Goal: Task Accomplishment & Management: Use online tool/utility

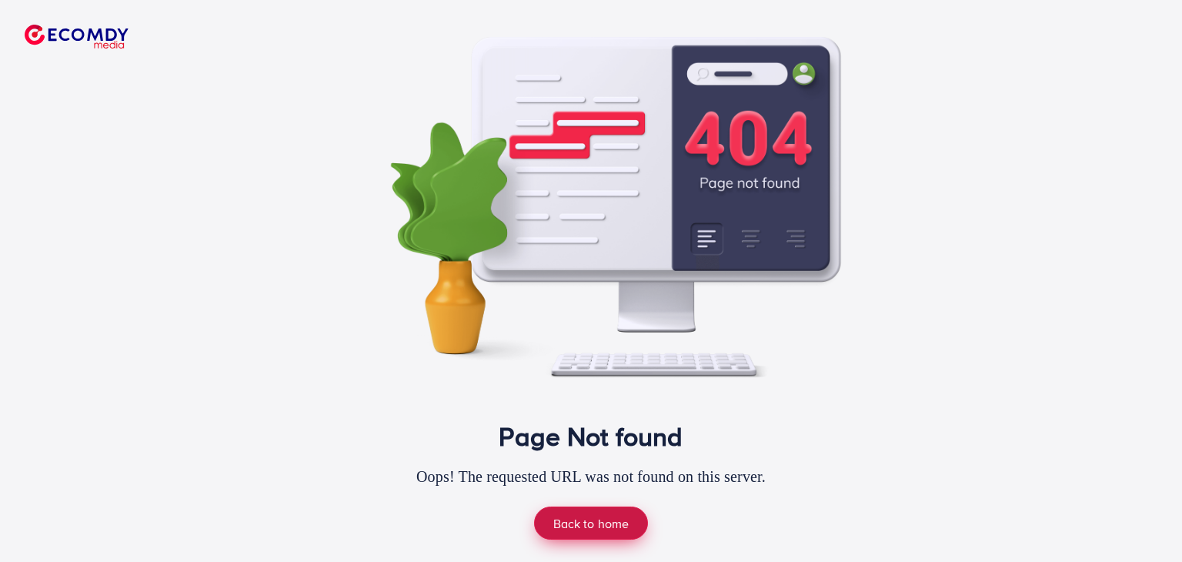
click at [553, 507] on link "Back to home" at bounding box center [591, 523] width 115 height 33
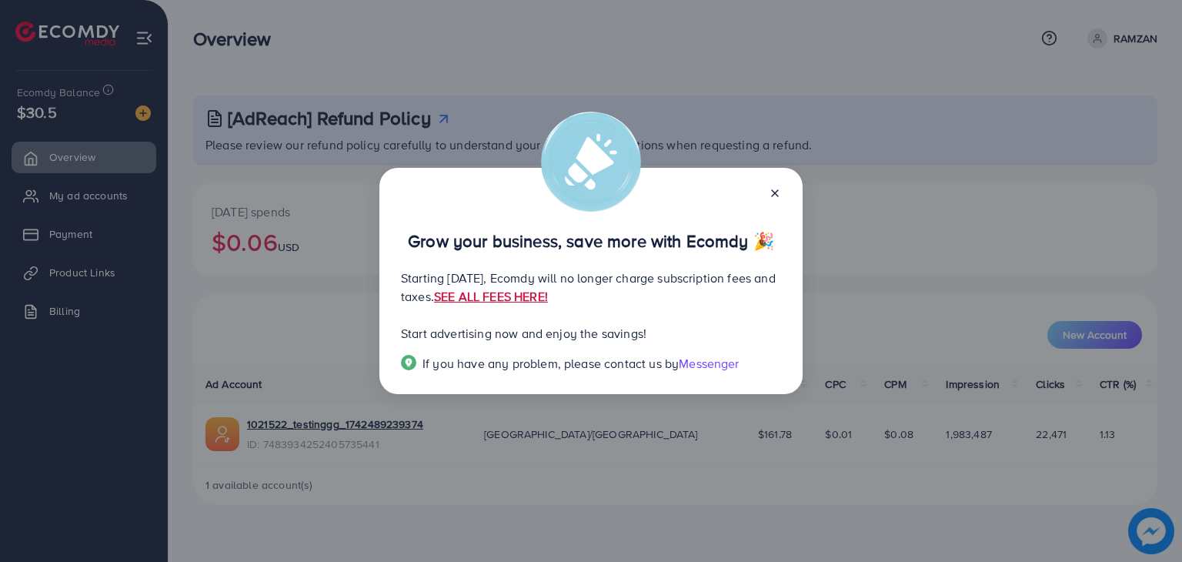
click at [548, 296] on link "SEE ALL FEES HERE!" at bounding box center [491, 296] width 114 height 17
click at [776, 196] on icon at bounding box center [775, 193] width 12 height 12
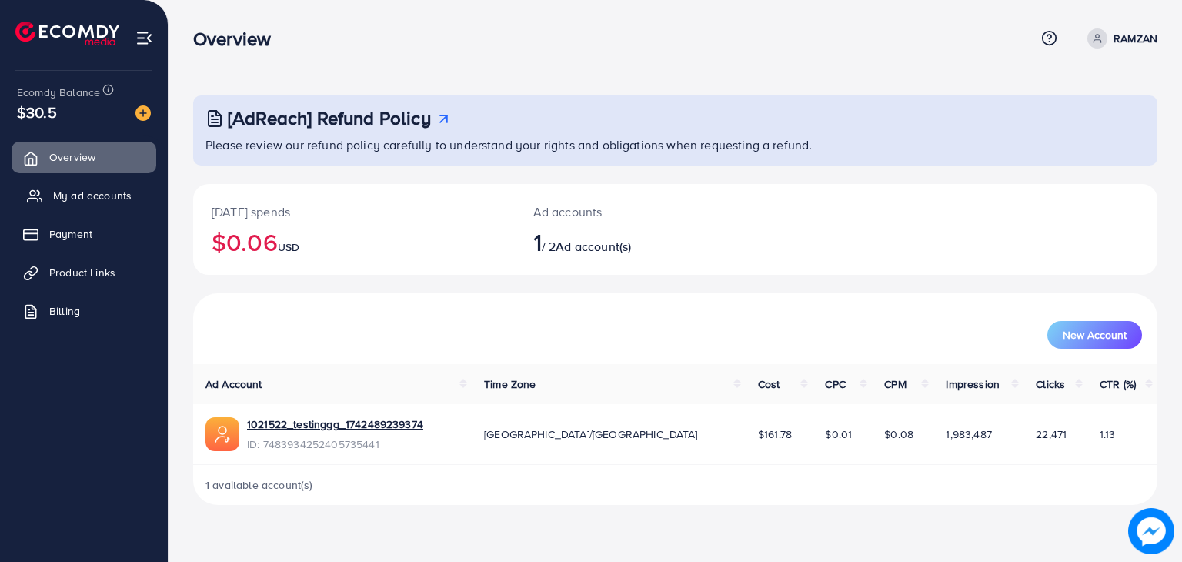
click at [68, 192] on span "My ad accounts" at bounding box center [92, 195] width 79 height 15
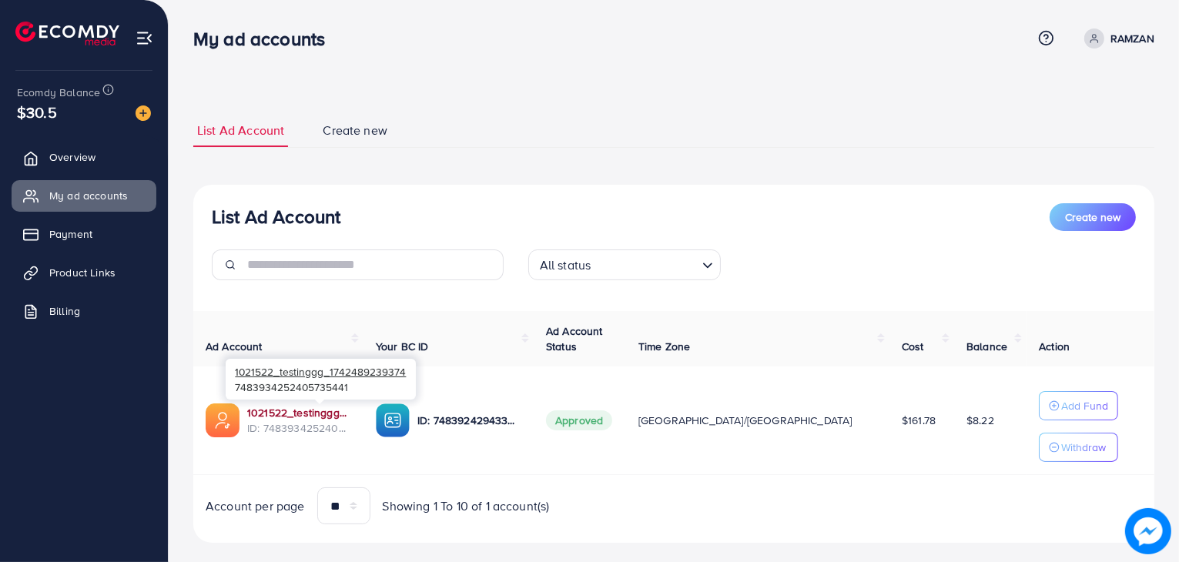
click at [317, 410] on link "1021522_testinggg_1742489239374" at bounding box center [299, 412] width 104 height 15
click at [329, 409] on link "1021522_testinggg_1742489239374" at bounding box center [299, 412] width 104 height 15
click at [83, 285] on link "Product Links" at bounding box center [84, 272] width 145 height 31
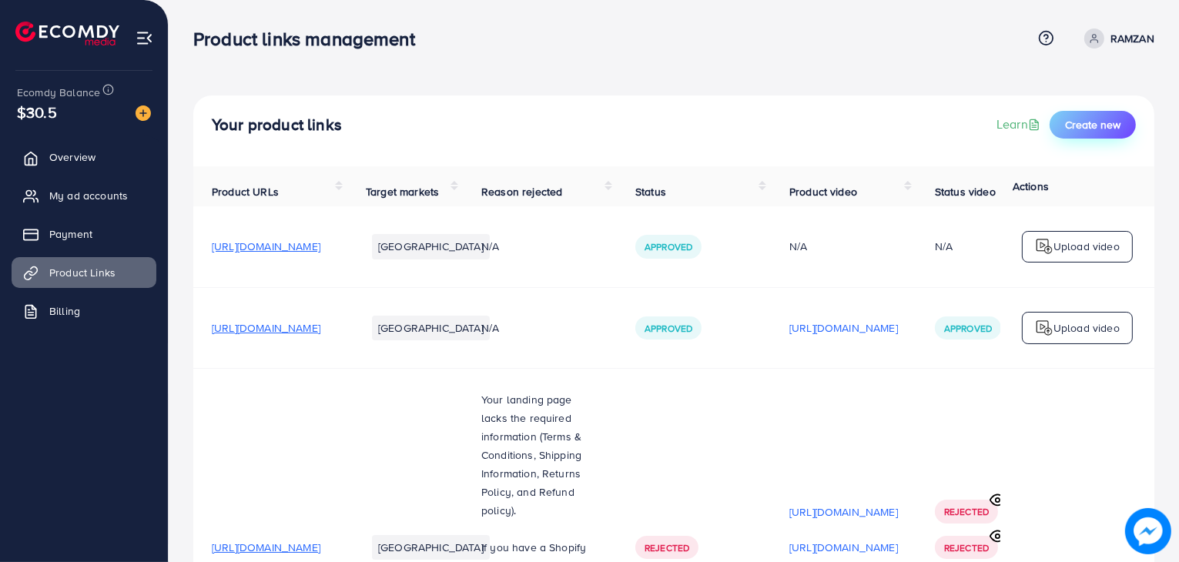
click at [1105, 121] on span "Create new" at bounding box center [1092, 124] width 55 height 15
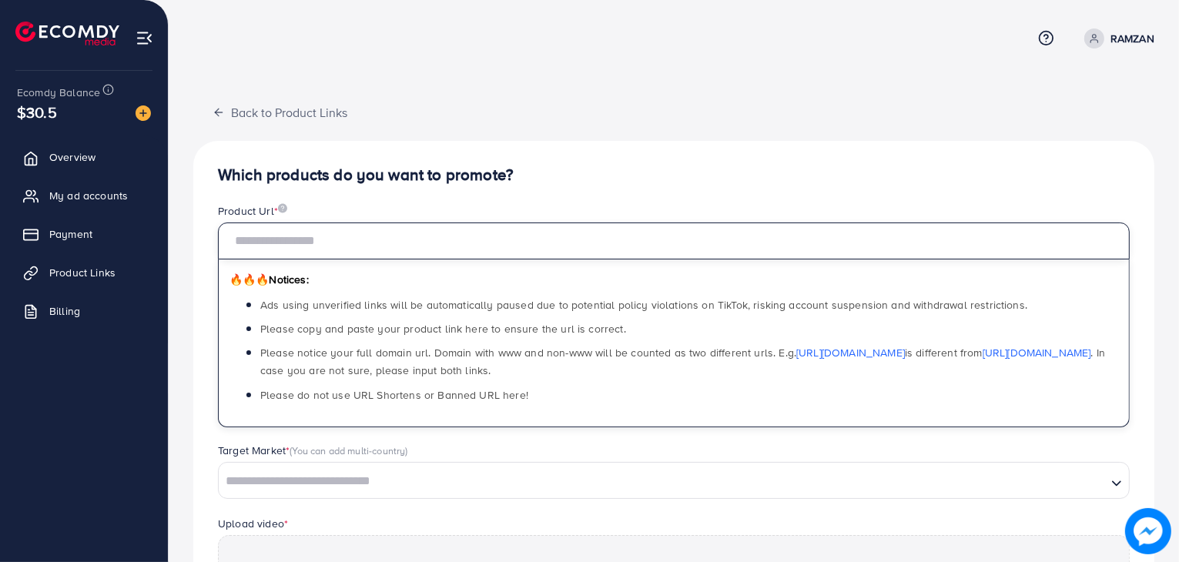
click at [500, 242] on input "text" at bounding box center [673, 240] width 911 height 37
paste input "**********"
type input "**********"
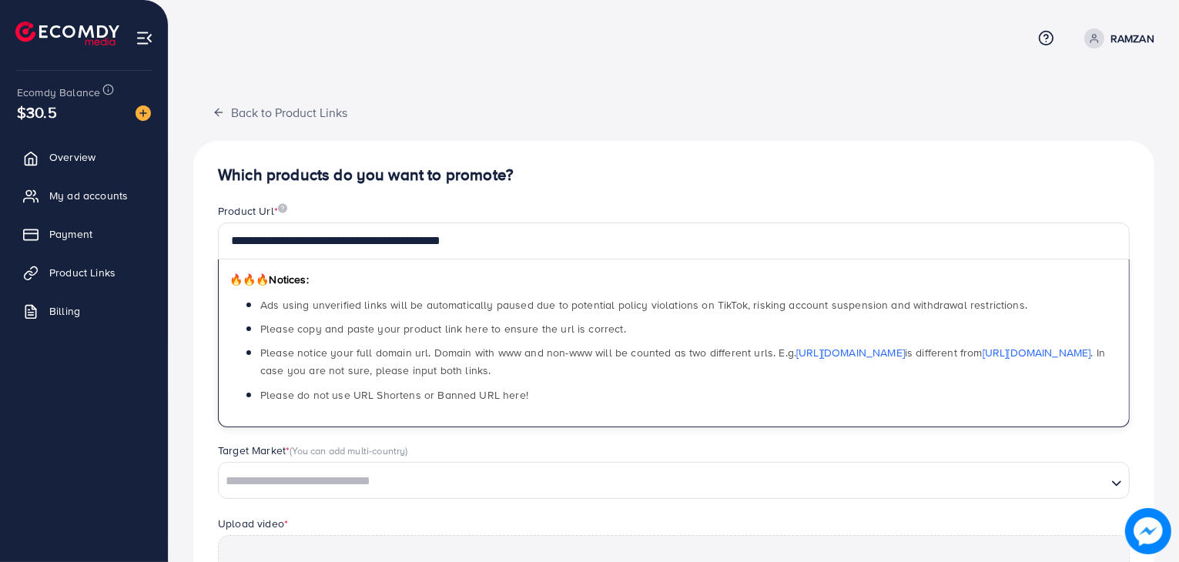
click at [751, 65] on nav "Help Center Contact Support Term and policy About Us RAMZAN Profile Log out" at bounding box center [673, 38] width 961 height 55
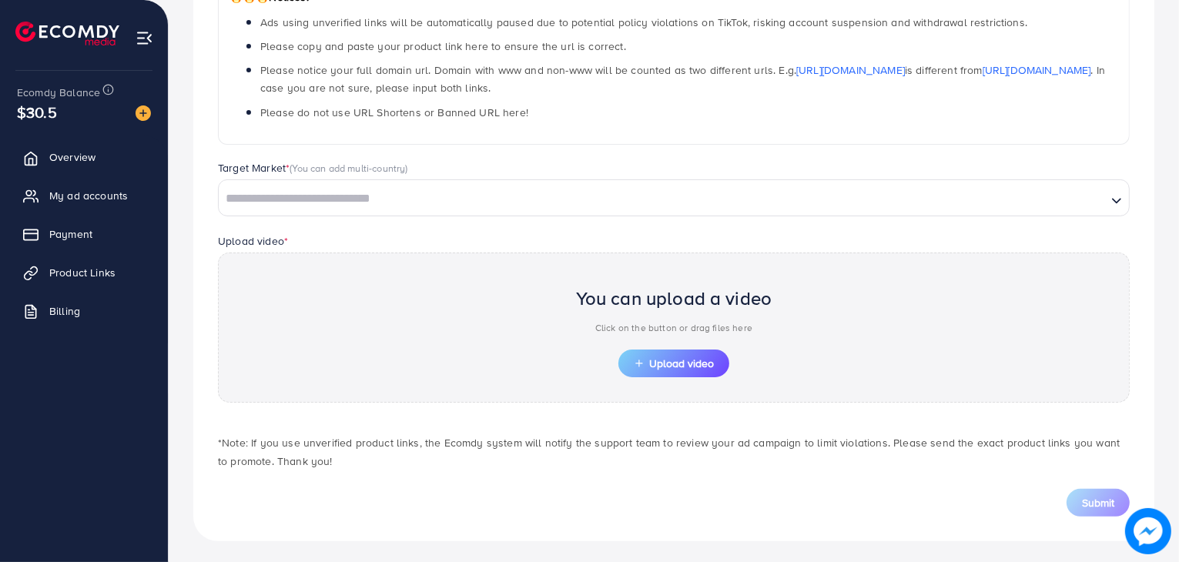
scroll to position [286, 0]
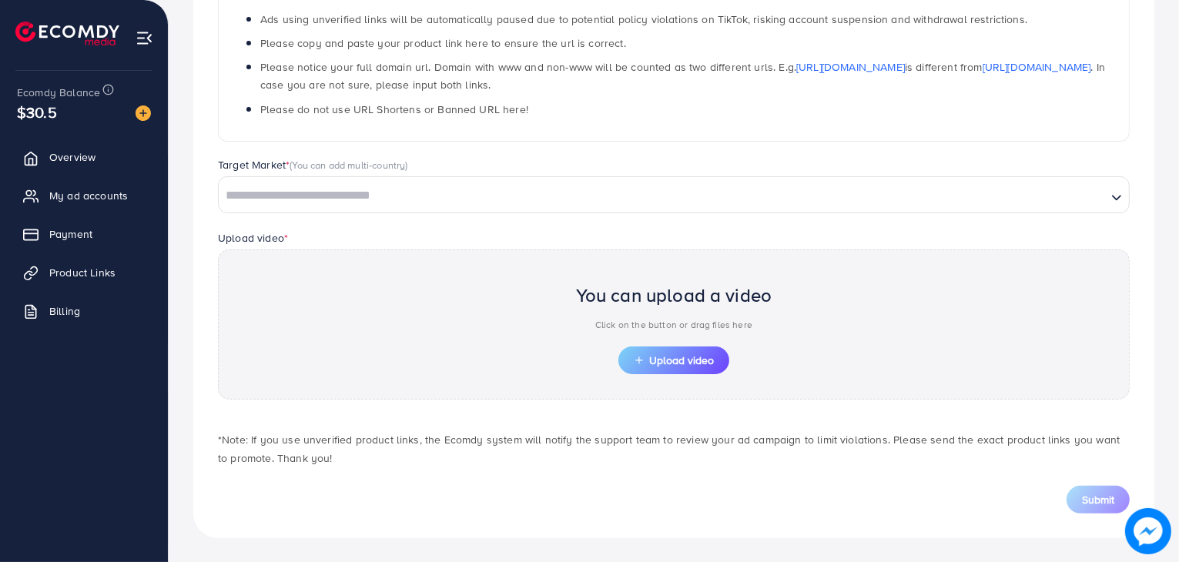
click at [542, 201] on input "Search for option" at bounding box center [662, 196] width 884 height 24
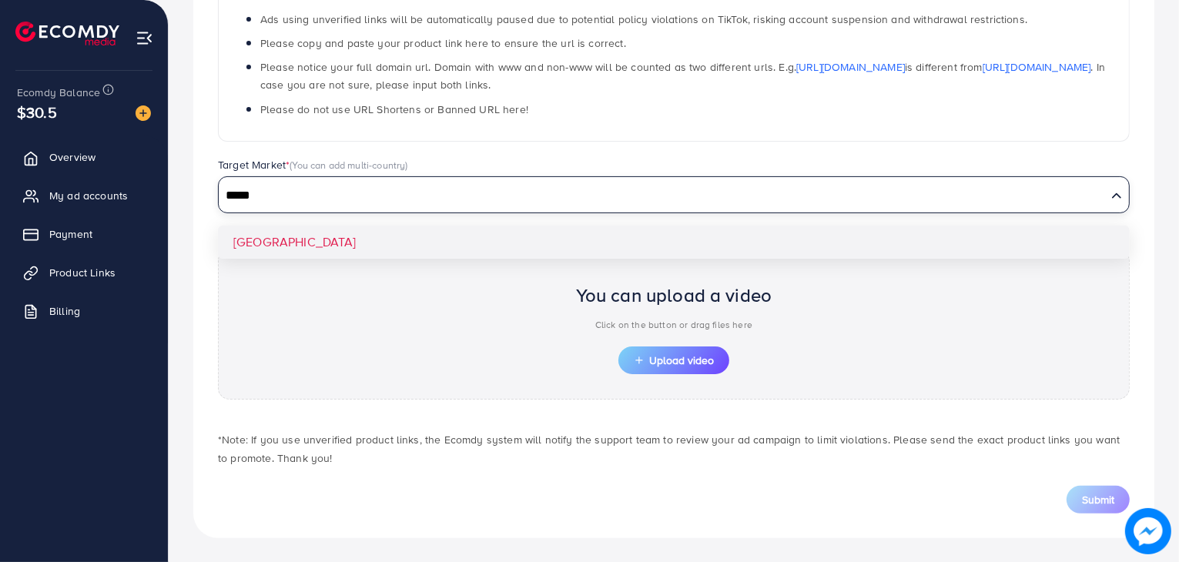
type input "*****"
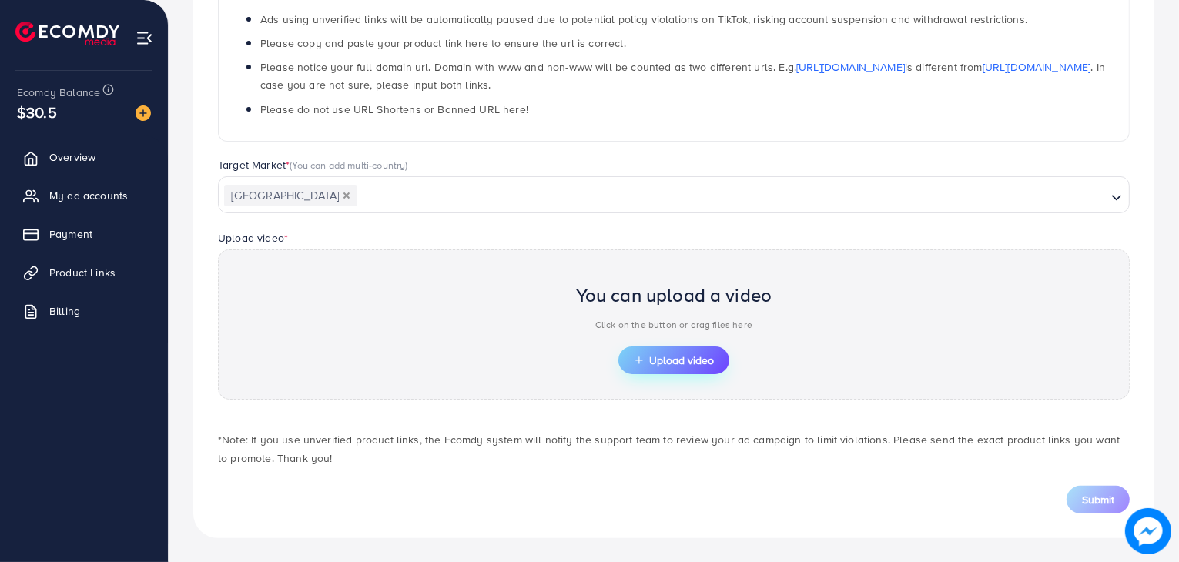
click at [674, 355] on span "Upload video" at bounding box center [674, 360] width 80 height 11
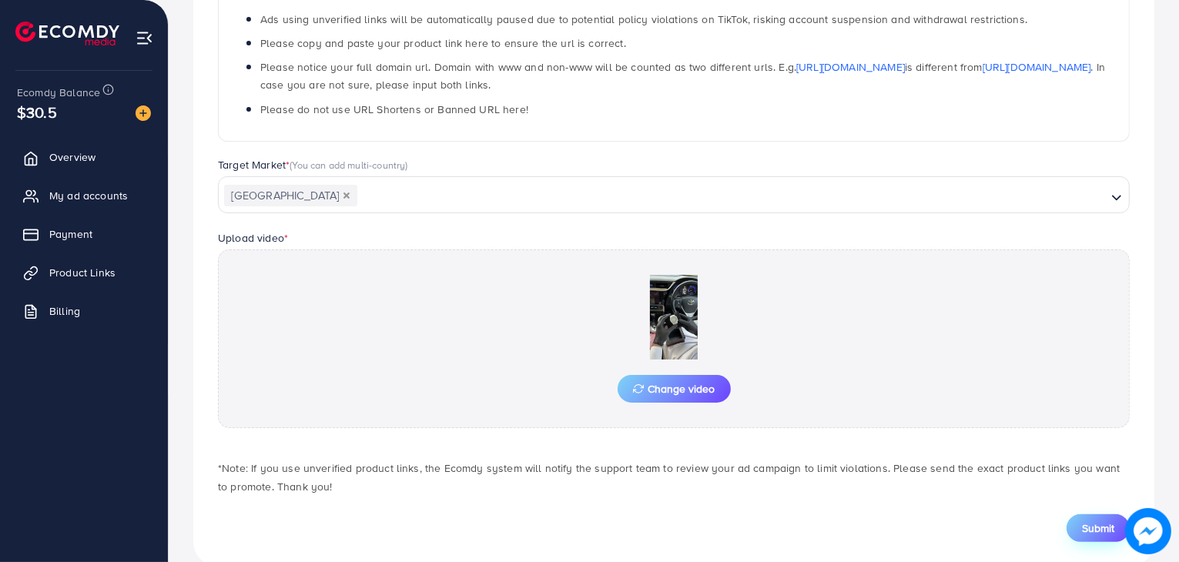
click at [1100, 524] on span "Submit" at bounding box center [1098, 527] width 32 height 15
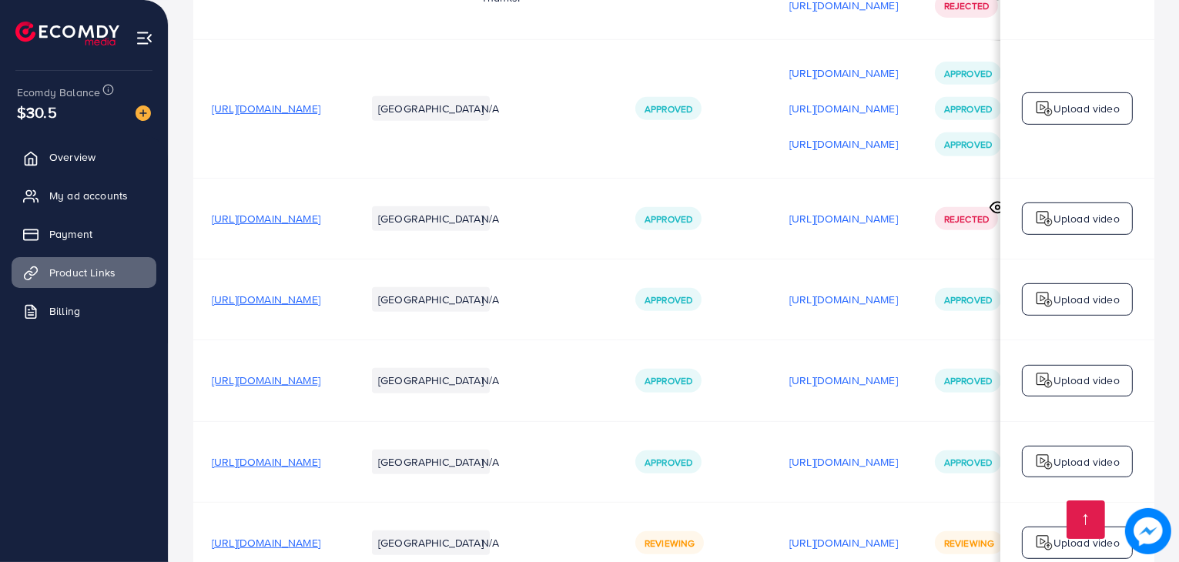
scroll to position [850, 0]
